Goal: Task Accomplishment & Management: Manage account settings

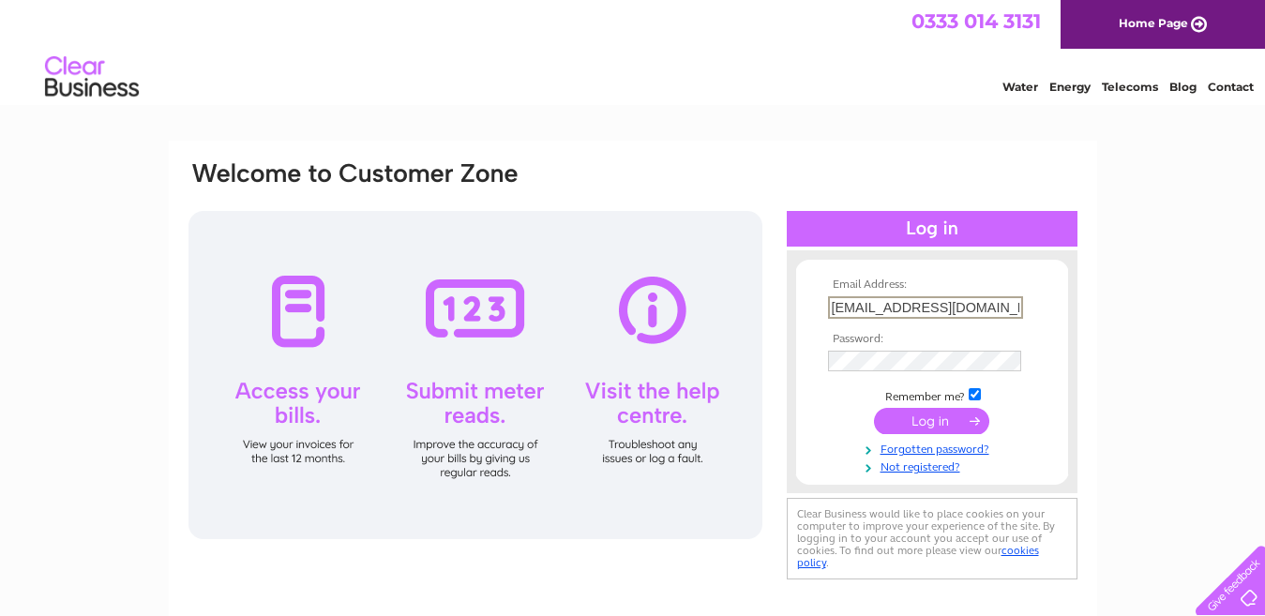
type input "[EMAIL_ADDRESS][DOMAIN_NAME]"
click at [947, 418] on input "submit" at bounding box center [931, 421] width 115 height 26
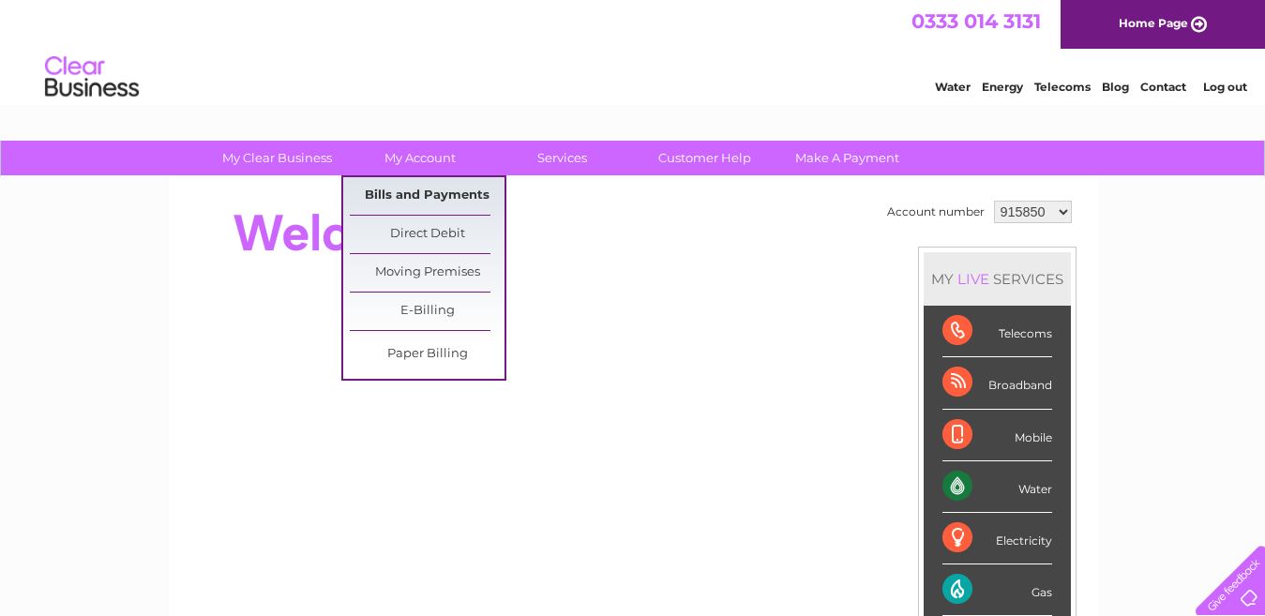
click at [427, 191] on link "Bills and Payments" at bounding box center [427, 196] width 155 height 38
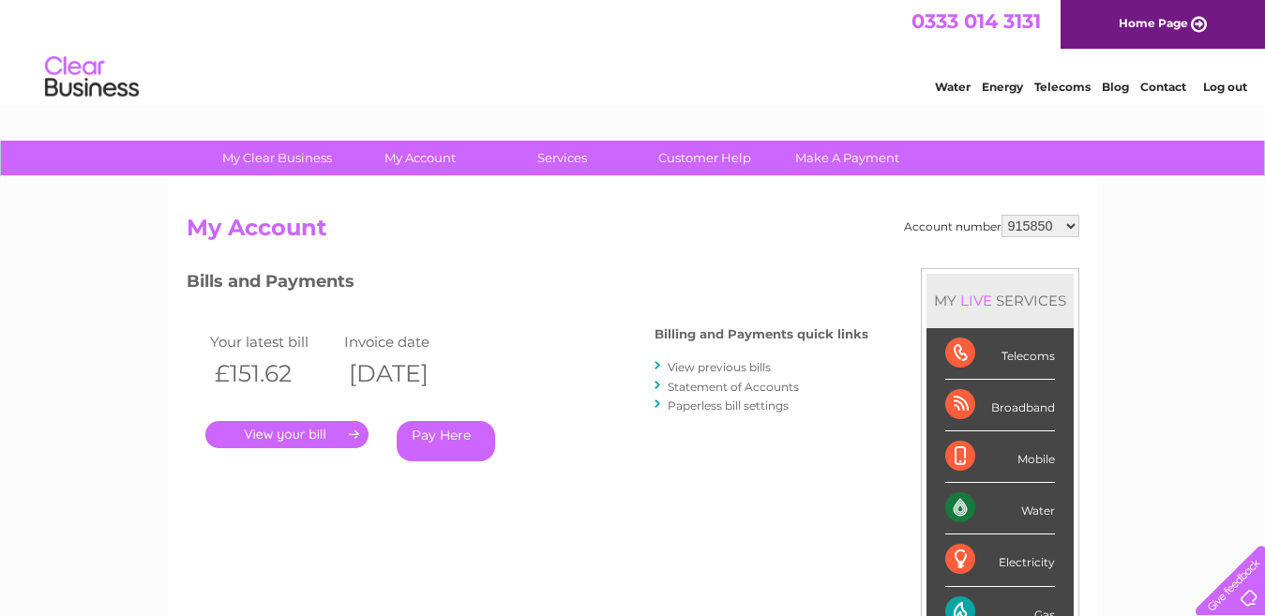
click at [278, 436] on link "." at bounding box center [286, 434] width 163 height 27
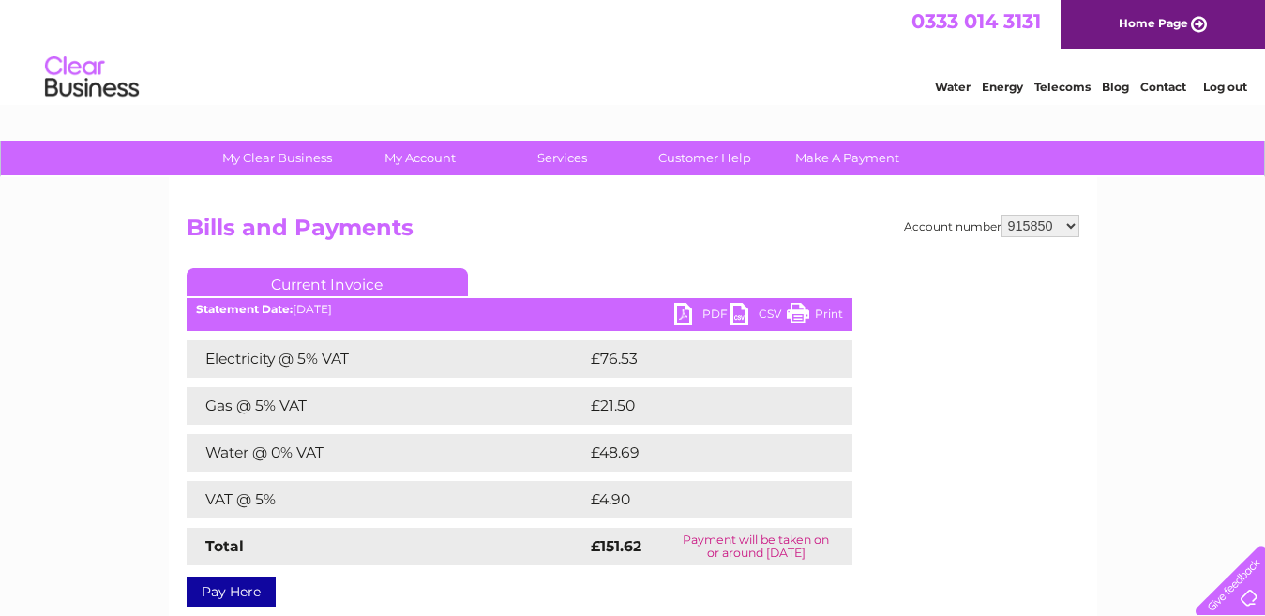
click at [683, 319] on link "PDF" at bounding box center [702, 316] width 56 height 27
